Goal: Task Accomplishment & Management: Complete application form

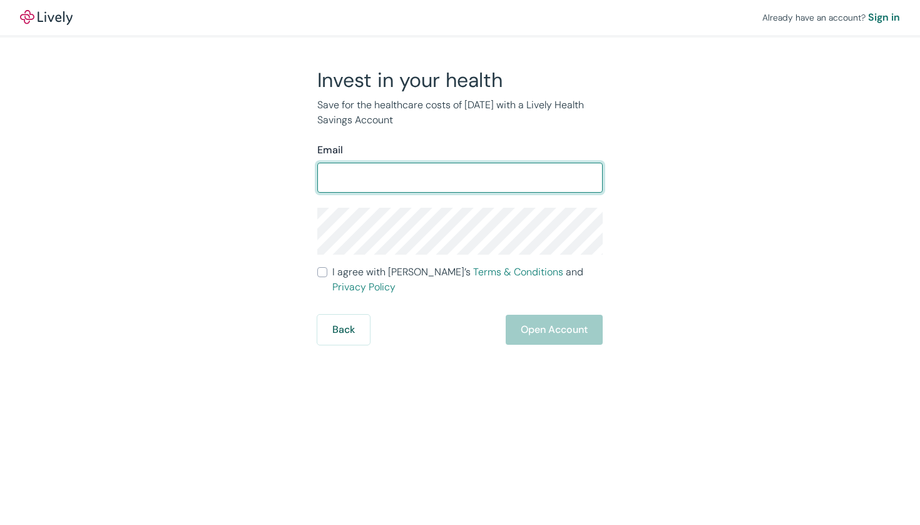
click at [409, 186] on input "Email" at bounding box center [460, 177] width 286 height 25
type input "k"
type input "[EMAIL_ADDRESS][DOMAIN_NAME]"
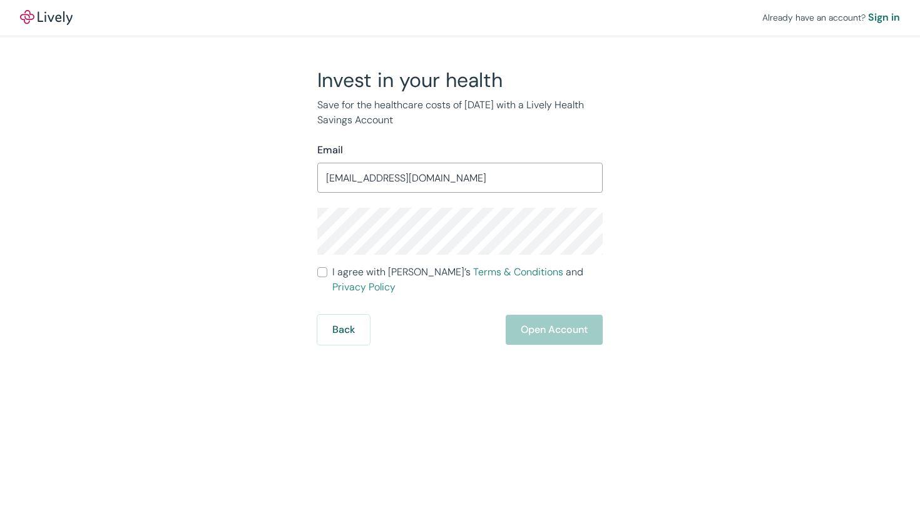
click at [390, 256] on form "Email [EMAIL_ADDRESS][DOMAIN_NAME] ​ I agree with [PERSON_NAME]’s Terms & Condi…" at bounding box center [460, 244] width 286 height 202
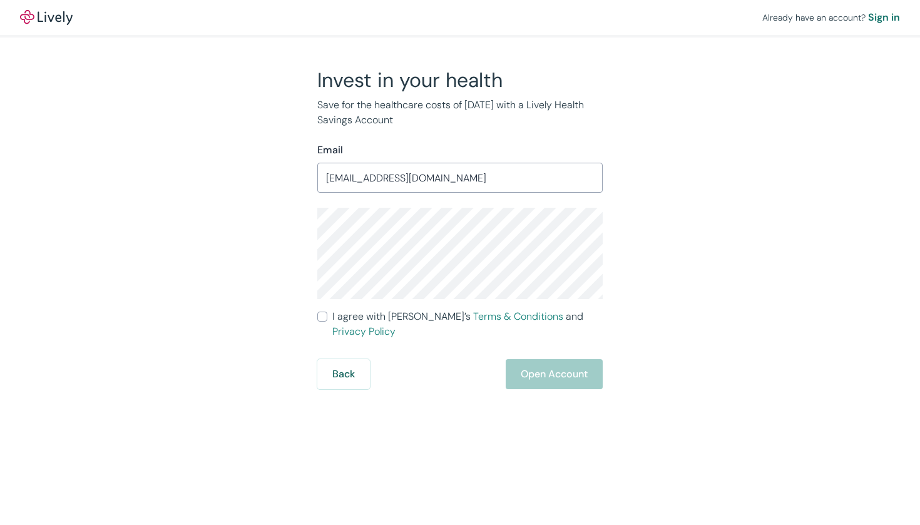
click at [294, 241] on div "Invest in your health Save for the healthcare costs of [DATE] with a Lively Hea…" at bounding box center [452, 229] width 601 height 322
click at [274, 238] on div "Invest in your health Save for the healthcare costs of [DATE] with a Lively Hea…" at bounding box center [452, 229] width 601 height 322
click at [340, 321] on span "I agree with Lively’s Terms & Conditions and Privacy Policy" at bounding box center [467, 324] width 270 height 30
click at [327, 321] on input "I agree with Lively’s Terms & Conditions and Privacy Policy" at bounding box center [322, 317] width 10 height 10
checkbox input "true"
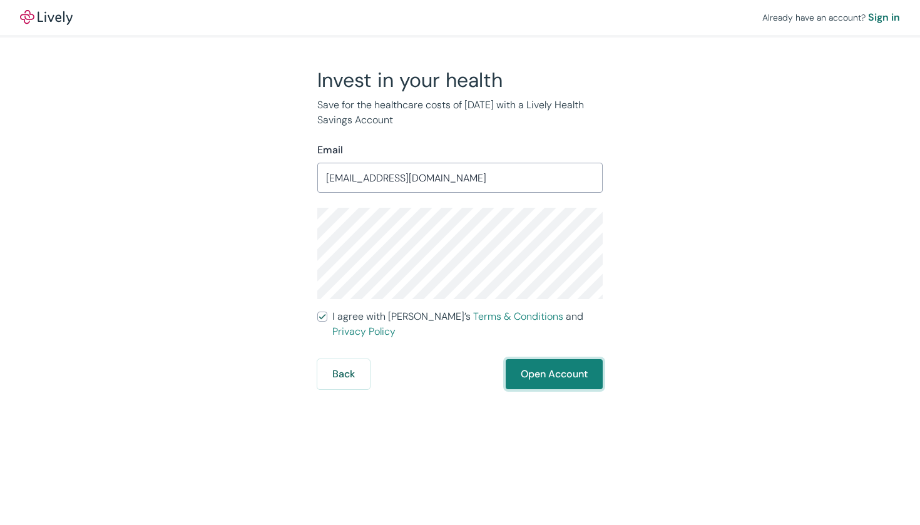
click at [557, 359] on button "Open Account" at bounding box center [554, 374] width 97 height 30
